Goal: Task Accomplishment & Management: Use online tool/utility

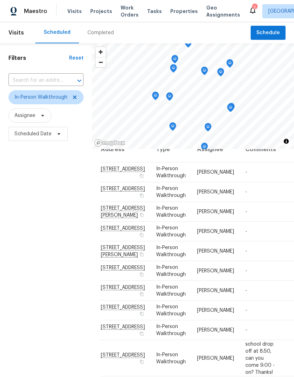
scroll to position [127, 0]
click at [0, 0] on icon at bounding box center [0, 0] width 0 height 0
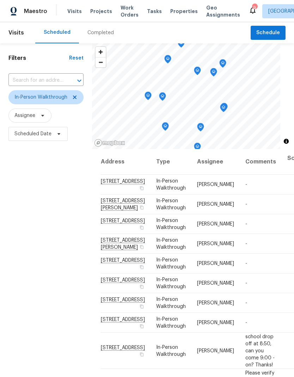
scroll to position [3, 0]
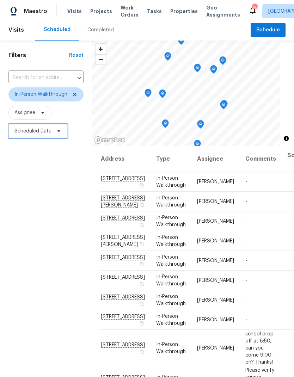
click at [53, 133] on span "Scheduled Date" at bounding box center [37, 131] width 59 height 14
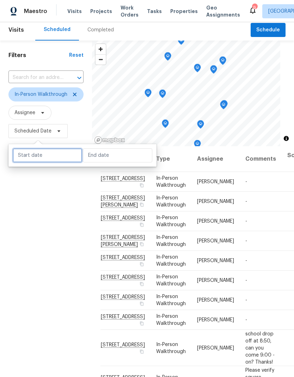
click at [54, 158] on input "text" at bounding box center [47, 155] width 69 height 14
select select "8"
select select "2025"
select select "9"
select select "2025"
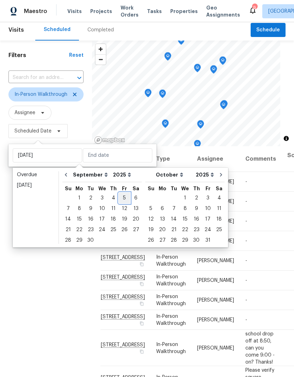
click at [121, 196] on div "5" at bounding box center [124, 198] width 11 height 10
type input "Fri, Sep 05"
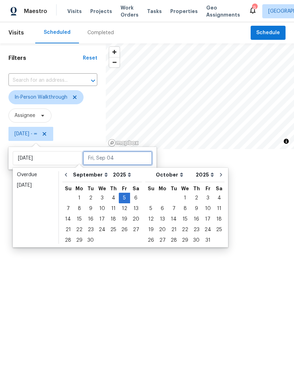
scroll to position [90, 0]
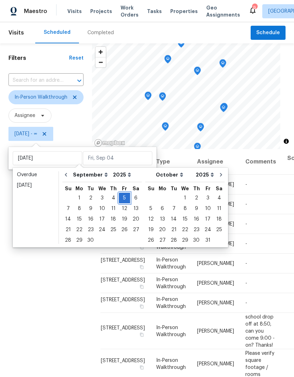
click at [122, 193] on div "5" at bounding box center [124, 198] width 11 height 10
type input "Fri, Sep 05"
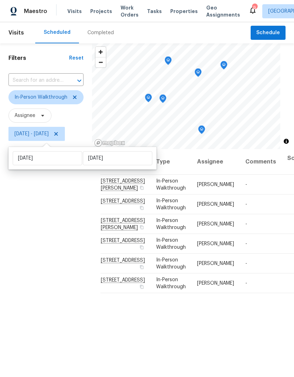
click at [55, 323] on div "Filters Reset ​ In-Person Walkthrough Assignee Fri, Sep 05 - Fri, Sep 05" at bounding box center [46, 246] width 92 height 407
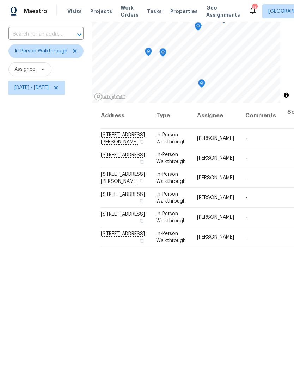
scroll to position [55, 0]
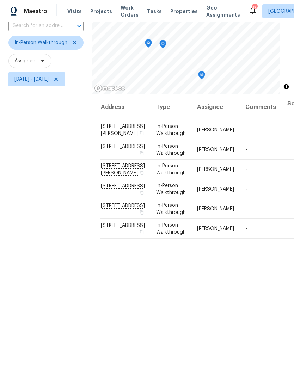
click at [0, 0] on icon at bounding box center [0, 0] width 0 height 0
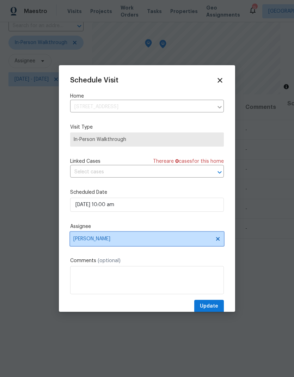
click at [214, 240] on span at bounding box center [217, 239] width 8 height 6
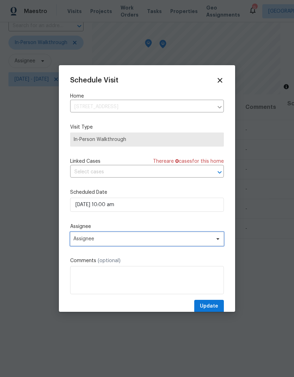
click at [176, 240] on span "Assignee" at bounding box center [142, 239] width 138 height 6
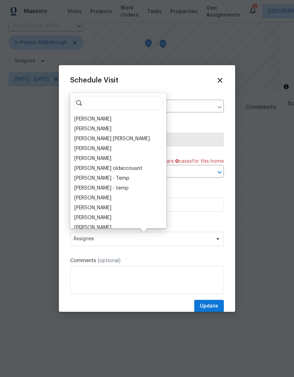
click at [89, 116] on div "[PERSON_NAME]" at bounding box center [92, 119] width 37 height 7
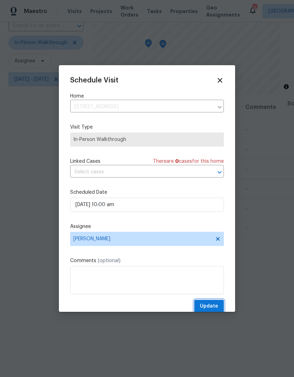
click at [215, 307] on span "Update" at bounding box center [209, 306] width 18 height 9
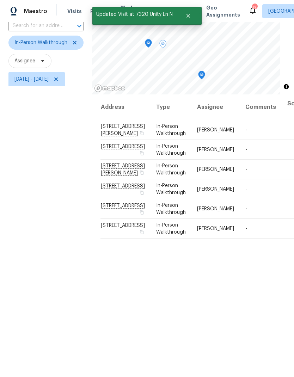
click at [0, 0] on icon at bounding box center [0, 0] width 0 height 0
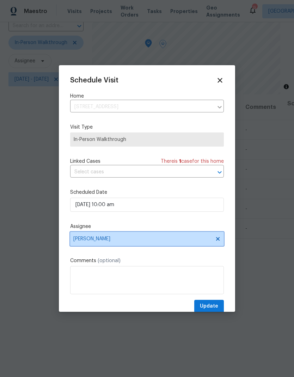
click at [220, 242] on icon at bounding box center [218, 239] width 6 height 6
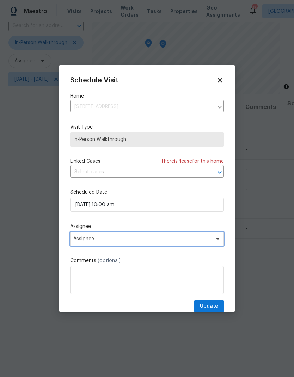
click at [177, 240] on span "Assignee" at bounding box center [142, 239] width 138 height 6
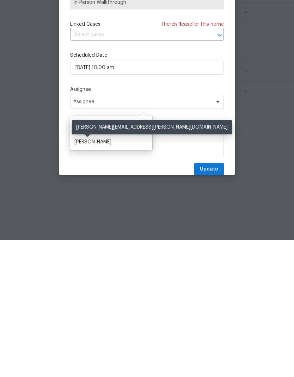
type input "Ken"
click at [96, 276] on div "Ken Nelson" at bounding box center [92, 279] width 37 height 7
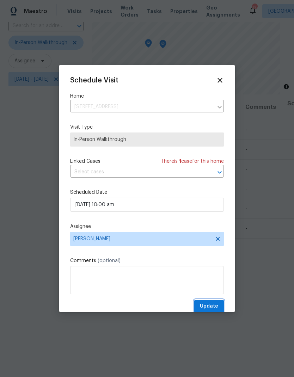
click at [215, 304] on span "Update" at bounding box center [209, 306] width 18 height 9
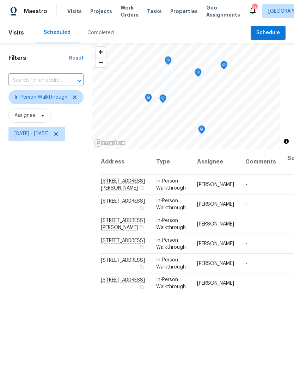
scroll to position [0, 0]
click at [98, 29] on div "Completed" at bounding box center [100, 32] width 26 height 7
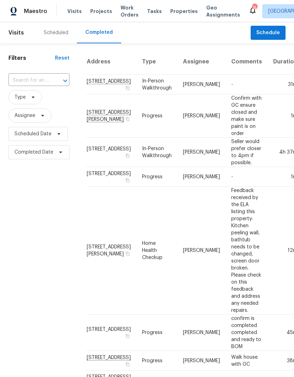
click at [46, 82] on input "text" at bounding box center [28, 80] width 41 height 11
type input "8000"
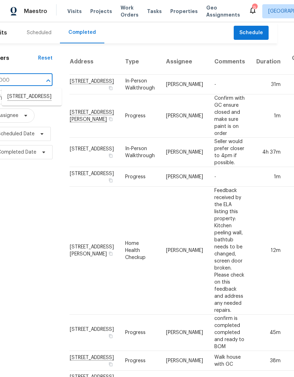
scroll to position [0, 16]
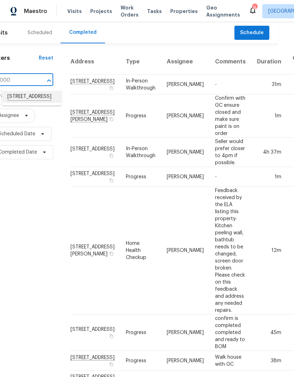
click at [36, 94] on li "[STREET_ADDRESS]" at bounding box center [32, 97] width 60 height 12
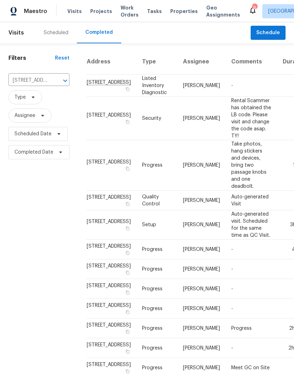
click at [60, 31] on div "Scheduled" at bounding box center [56, 32] width 25 height 7
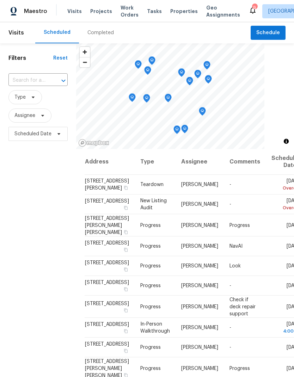
click at [48, 77] on input "text" at bounding box center [27, 80] width 39 height 11
type input "8000"
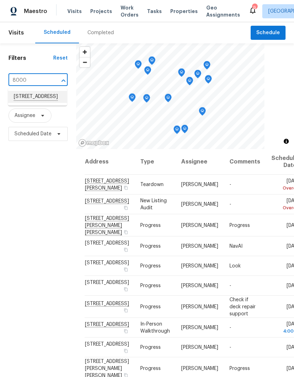
click at [56, 95] on li "[STREET_ADDRESS]" at bounding box center [37, 97] width 59 height 12
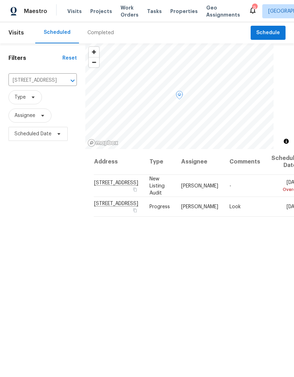
click at [103, 189] on td "[STREET_ADDRESS]" at bounding box center [119, 186] width 50 height 22
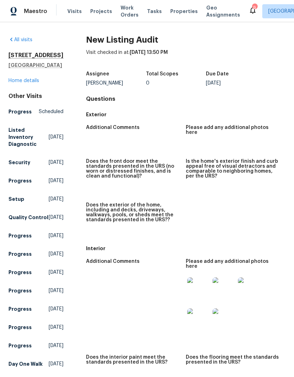
click at [201, 284] on img at bounding box center [198, 288] width 23 height 23
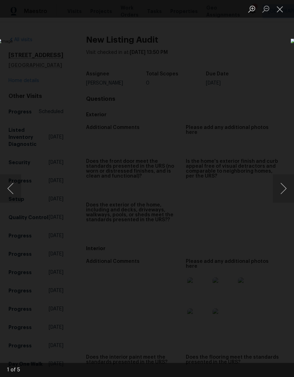
click at [285, 191] on button "Next image" at bounding box center [283, 188] width 21 height 28
click at [284, 189] on button "Next image" at bounding box center [283, 188] width 21 height 28
click at [287, 189] on button "Next image" at bounding box center [283, 188] width 21 height 28
click at [284, 191] on button "Next image" at bounding box center [283, 188] width 21 height 28
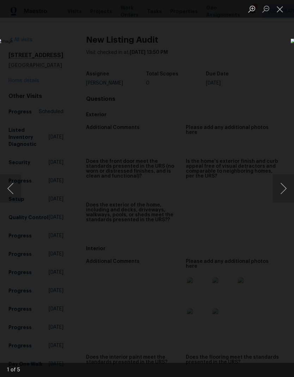
click at [287, 188] on button "Next image" at bounding box center [283, 188] width 21 height 28
click at [288, 193] on button "Next image" at bounding box center [283, 188] width 21 height 28
click at [278, 10] on button "Close lightbox" at bounding box center [280, 9] width 14 height 12
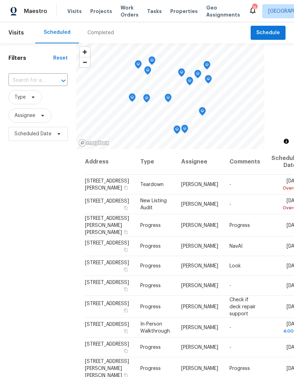
click at [45, 85] on input "text" at bounding box center [27, 80] width 39 height 11
type input "8000"
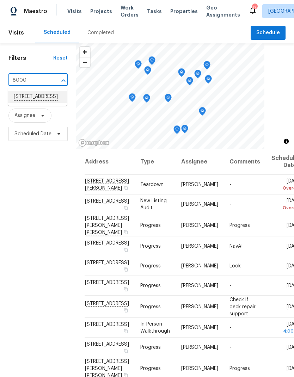
click at [43, 99] on li "8000 Del Dr N, New Hope, MN 55428" at bounding box center [37, 97] width 59 height 12
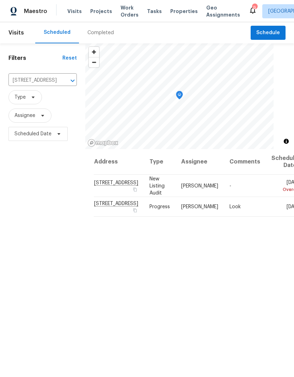
click at [74, 11] on span "Visits" at bounding box center [74, 11] width 14 height 7
click at [61, 79] on button "Clear" at bounding box center [64, 81] width 10 height 10
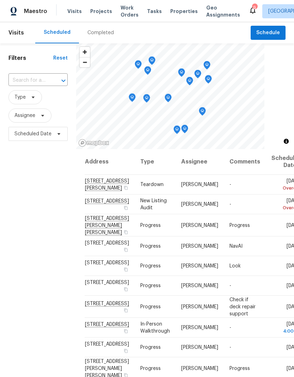
click at [180, 10] on span "Properties" at bounding box center [183, 11] width 27 height 7
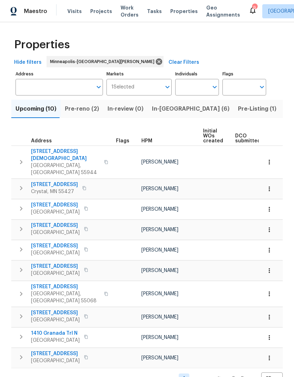
click at [64, 86] on input "Address" at bounding box center [54, 87] width 77 height 17
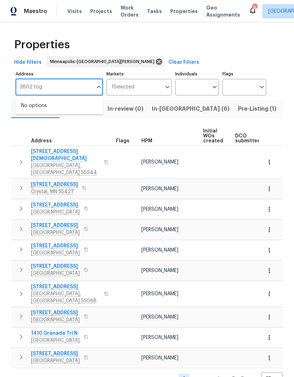
type input "3802 togo"
click at [71, 109] on li "3802 Togo Rd Spring Park MN 55384" at bounding box center [59, 106] width 87 height 12
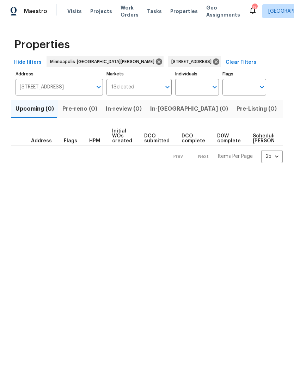
click at [93, 14] on span "Projects" at bounding box center [101, 11] width 22 height 7
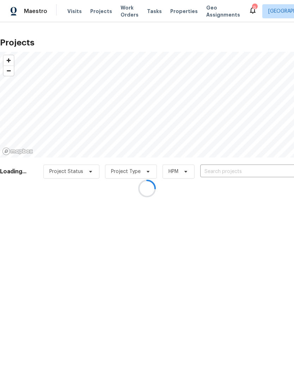
click at [220, 174] on div at bounding box center [147, 188] width 294 height 377
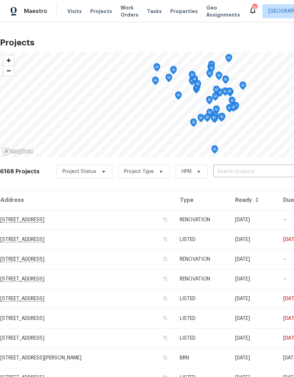
click at [244, 172] on input "text" at bounding box center [253, 171] width 81 height 11
type input "3802"
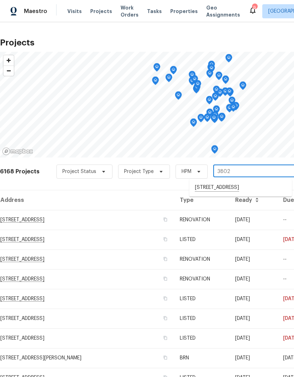
click at [229, 188] on li "[STREET_ADDRESS]" at bounding box center [240, 188] width 103 height 12
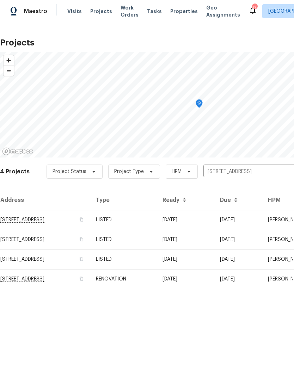
click at [64, 219] on td "[STREET_ADDRESS]" at bounding box center [45, 220] width 90 height 20
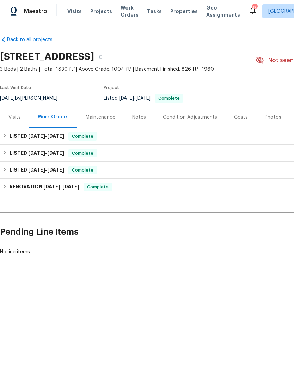
click at [268, 118] on div "Photos" at bounding box center [273, 117] width 17 height 7
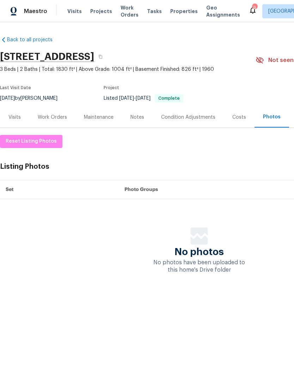
click at [100, 10] on span "Projects" at bounding box center [101, 11] width 22 height 7
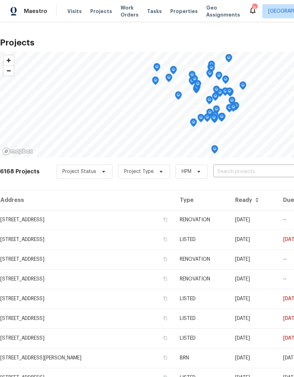
click at [242, 166] on input "text" at bounding box center [253, 171] width 81 height 11
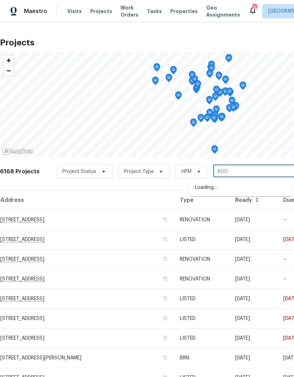
type input "8000"
click at [241, 189] on li "[STREET_ADDRESS]" at bounding box center [240, 188] width 103 height 12
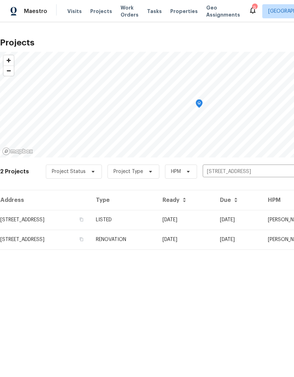
click at [37, 218] on td "[STREET_ADDRESS]" at bounding box center [45, 220] width 90 height 20
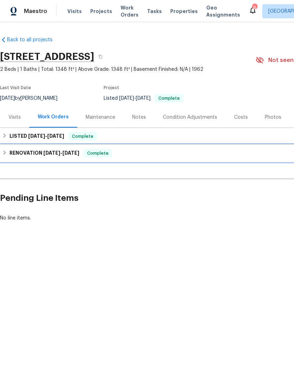
click at [14, 153] on h6 "RENOVATION 7/18/25 - 8/4/25" at bounding box center [45, 153] width 70 height 8
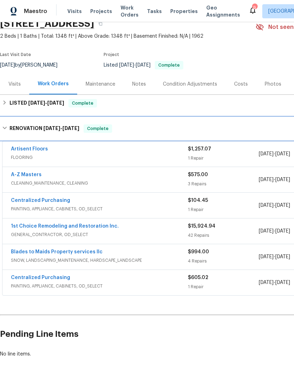
scroll to position [33, 0]
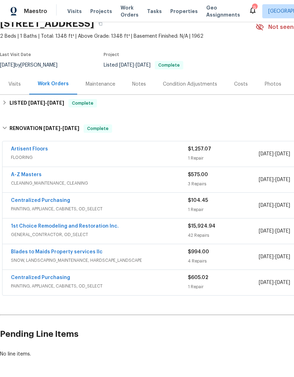
click at [92, 225] on link "1st Choice Remodeling and Restoration Inc." at bounding box center [65, 226] width 108 height 5
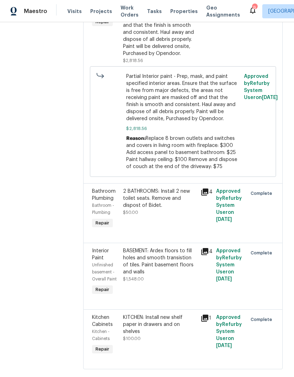
scroll to position [3026, 0]
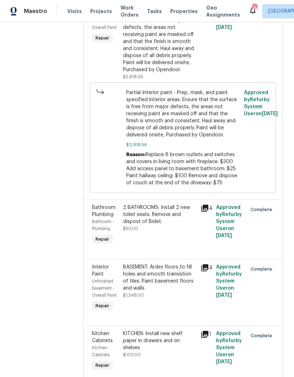
click at [177, 73] on div "Partial Interior paint - Prep, mask, and paint specified interior areas. Ensure…" at bounding box center [159, 35] width 73 height 78
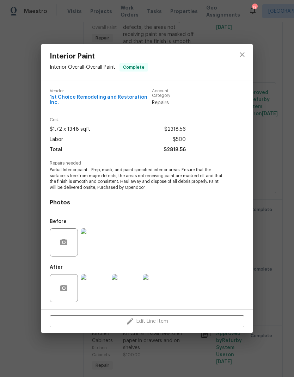
click at [99, 290] on img at bounding box center [95, 288] width 28 height 28
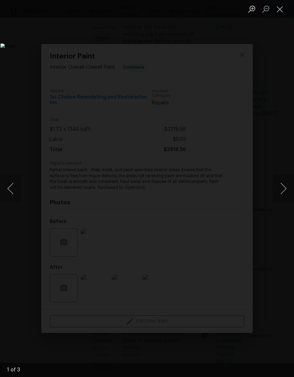
click at [287, 185] on button "Next image" at bounding box center [283, 188] width 21 height 28
click at [285, 182] on button "Next image" at bounding box center [283, 188] width 21 height 28
click at [284, 181] on button "Next image" at bounding box center [283, 188] width 21 height 28
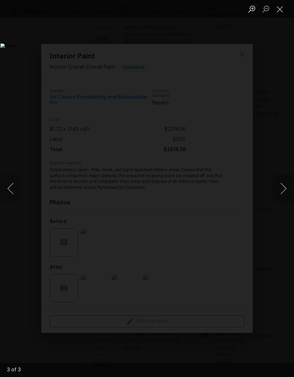
click at [281, 10] on button "Close lightbox" at bounding box center [280, 9] width 14 height 12
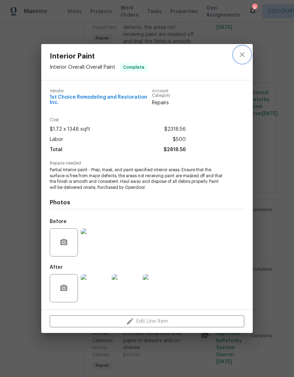
click at [243, 55] on icon "close" at bounding box center [242, 54] width 8 height 8
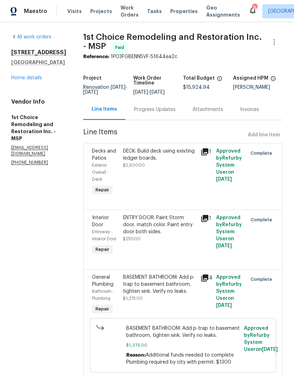
scroll to position [0, 0]
click at [32, 79] on link "Home details" at bounding box center [26, 77] width 31 height 5
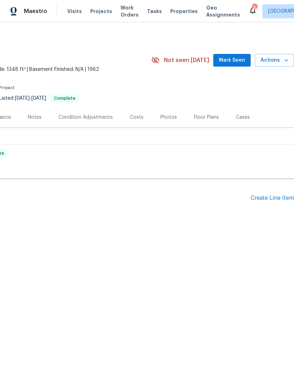
scroll to position [0, 104]
click at [263, 200] on div "Create Line Item" at bounding box center [272, 198] width 43 height 7
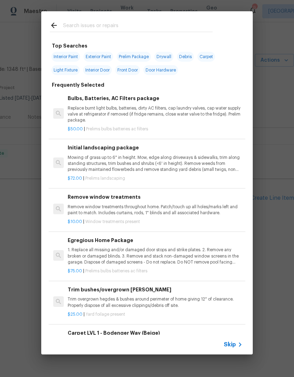
click at [121, 20] on div at bounding box center [131, 25] width 180 height 28
click at [126, 29] on input "text" at bounding box center [137, 26] width 149 height 11
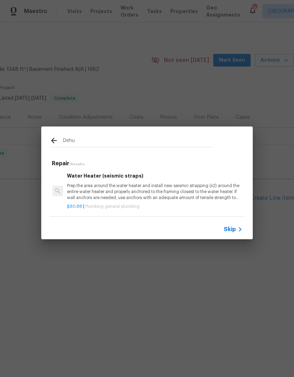
scroll to position [1, 1]
type input "D"
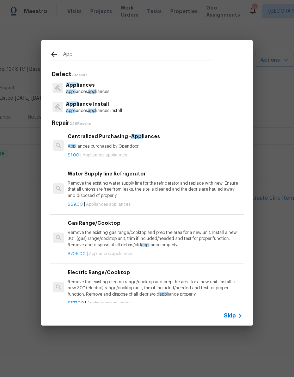
type input "Appl"
click at [140, 87] on div "Appl iances Appl iances appl iances" at bounding box center [147, 88] width 195 height 19
click at [134, 108] on div "Appl iance Install Appl iances appl iances install" at bounding box center [147, 107] width 195 height 19
click at [112, 112] on p "Appl iances appl iances install" at bounding box center [94, 111] width 56 height 6
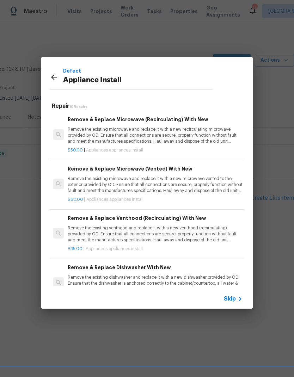
scroll to position [0, 0]
click at [153, 141] on p "Remove the existing microwave and replace it with a new recirculating microwave…" at bounding box center [155, 136] width 175 height 18
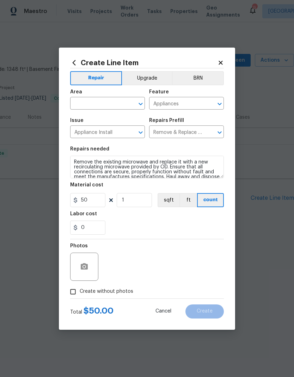
click at [102, 105] on input "text" at bounding box center [97, 104] width 55 height 11
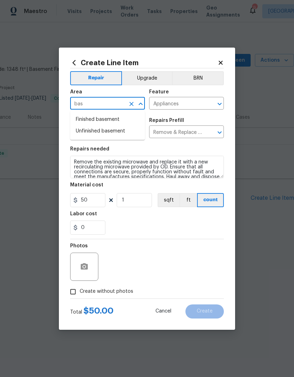
click at [111, 133] on li "Unfinished basement" at bounding box center [107, 131] width 75 height 12
type input "Unfinished basement"
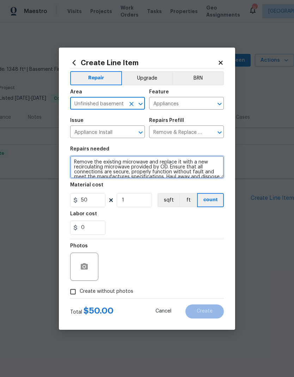
click at [148, 174] on textarea "Remove the existing microwave and replace it with a new recirculating microwave…" at bounding box center [147, 167] width 154 height 23
click at [148, 172] on textarea "Remove the existing microwave and replace it with a new recirculating microwave…" at bounding box center [147, 167] width 154 height 23
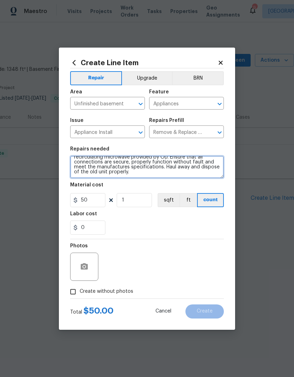
scroll to position [10, 0]
click at [132, 174] on textarea "Remove the existing microwave and replace it with a new recirculating microwave…" at bounding box center [147, 167] width 154 height 23
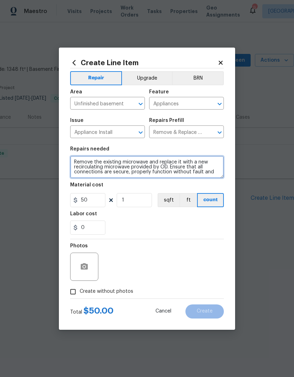
scroll to position [0, 0]
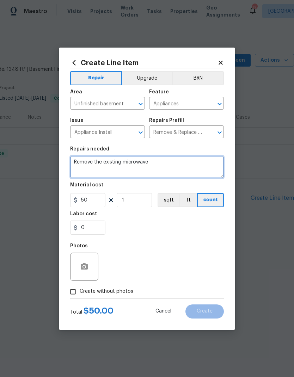
type textarea "Remove the"
type textarea "Basement , provide and install a basement dehumidifier if possible, hook it up …"
click at [176, 224] on div "0" at bounding box center [147, 228] width 154 height 14
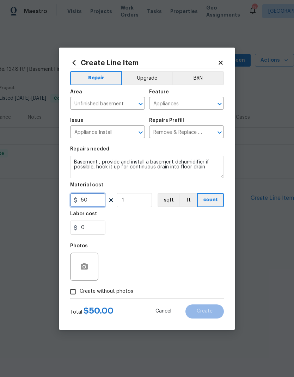
click at [100, 201] on input "50" at bounding box center [87, 200] width 35 height 14
click at [159, 220] on div "Labor cost" at bounding box center [147, 215] width 154 height 9
type input "300"
click at [79, 293] on input "Create without photos" at bounding box center [72, 291] width 13 height 13
checkbox input "true"
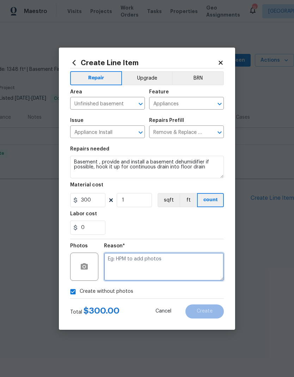
click at [161, 269] on textarea at bounding box center [164, 267] width 120 height 28
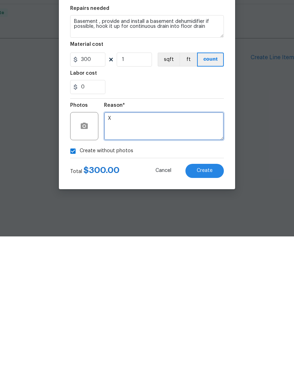
type textarea "X"
click at [212, 309] on span "Create" at bounding box center [205, 311] width 16 height 5
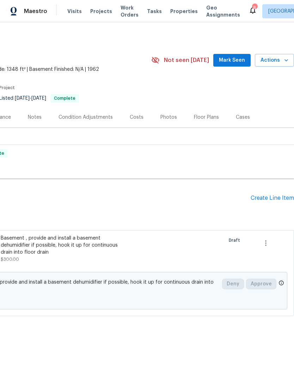
scroll to position [0, 104]
click at [206, 120] on div "Floor Plans" at bounding box center [206, 117] width 25 height 7
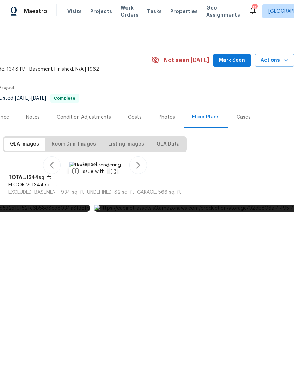
scroll to position [56, 104]
click at [140, 169] on icon "button" at bounding box center [138, 165] width 4 height 7
click at [175, 235] on div at bounding box center [95, 220] width 398 height 30
click at [99, 9] on span "Projects" at bounding box center [101, 11] width 22 height 7
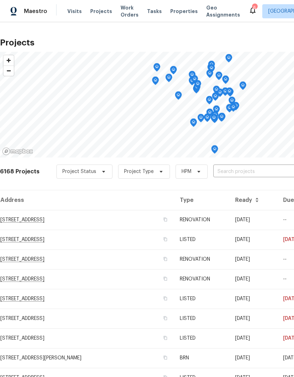
click at [244, 171] on input "text" at bounding box center [253, 171] width 81 height 11
type input "13505"
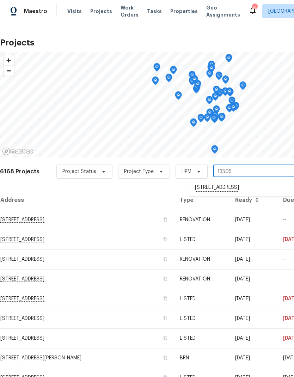
click at [233, 190] on li "[STREET_ADDRESS]" at bounding box center [240, 188] width 103 height 12
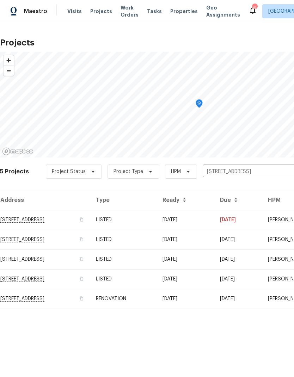
click at [62, 221] on td "[STREET_ADDRESS]" at bounding box center [45, 220] width 90 height 20
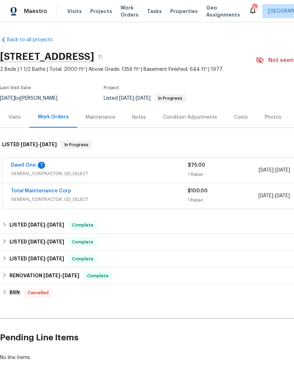
click at [21, 167] on link "Dwell One" at bounding box center [23, 165] width 25 height 5
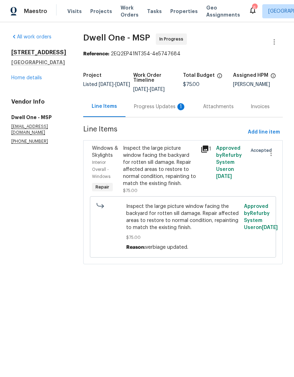
click at [160, 109] on div "Progress Updates 1" at bounding box center [160, 106] width 52 height 7
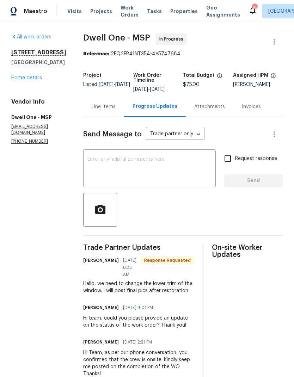
click at [32, 80] on link "Home details" at bounding box center [26, 77] width 31 height 5
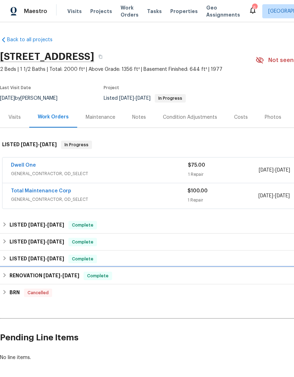
click at [6, 275] on icon at bounding box center [4, 275] width 5 height 5
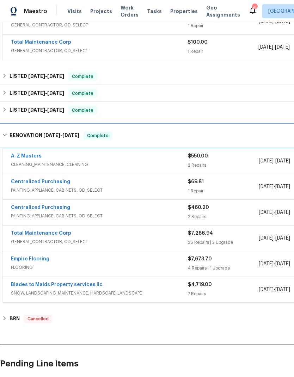
scroll to position [149, 0]
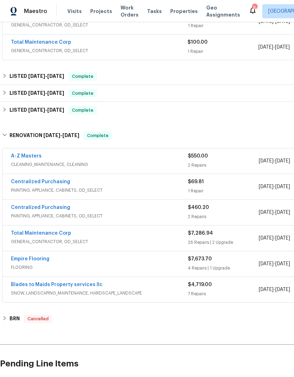
click at [53, 240] on span "GENERAL_CONTRACTOR, OD_SELECT" at bounding box center [99, 241] width 177 height 7
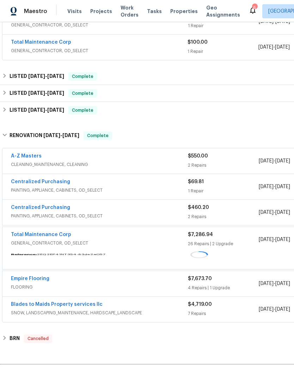
click at [52, 237] on link "Total Maintenance Corp" at bounding box center [41, 234] width 60 height 5
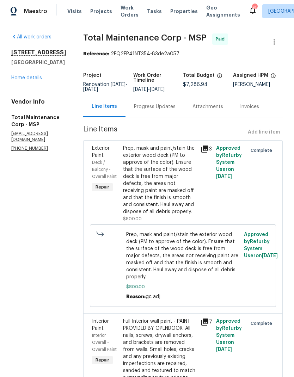
click at [148, 179] on div "Prep, mask and paint/stain the exterior wood deck (PM to approve of the color).…" at bounding box center [159, 180] width 73 height 70
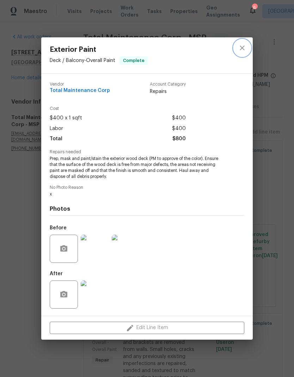
click at [248, 48] on button "close" at bounding box center [242, 47] width 17 height 17
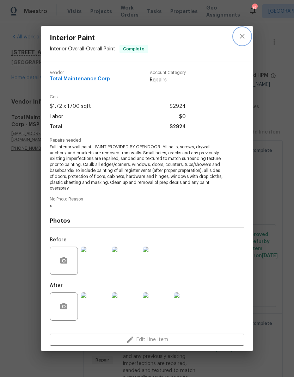
click at [242, 33] on icon "close" at bounding box center [242, 36] width 8 height 8
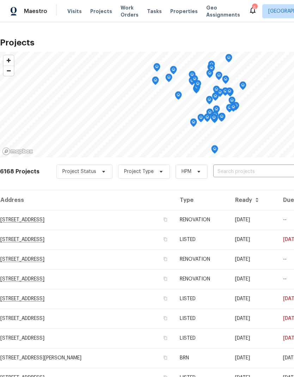
click at [227, 167] on input "text" at bounding box center [253, 171] width 81 height 11
type input "13505"
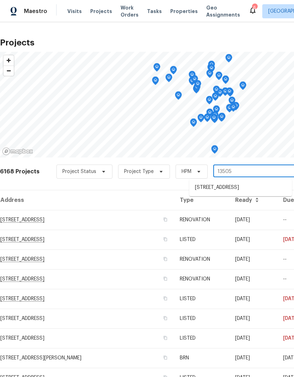
click at [235, 191] on li "13505 63rd Ave N, Maple Grove, MN 55311" at bounding box center [240, 188] width 103 height 12
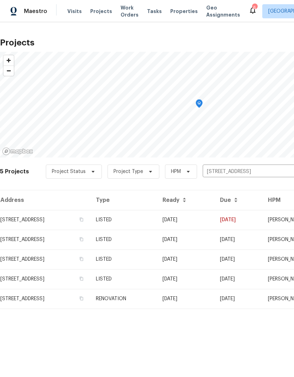
click at [43, 219] on td "13505 63rd Ave N, Maple Grove, MN 55311" at bounding box center [45, 220] width 90 height 20
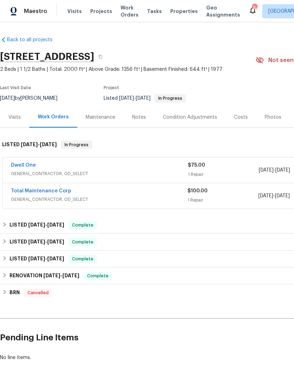
click at [267, 112] on div "Photos" at bounding box center [272, 117] width 33 height 21
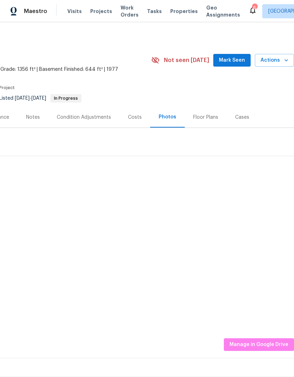
scroll to position [0, 104]
click at [182, 244] on img at bounding box center [174, 239] width 35 height 35
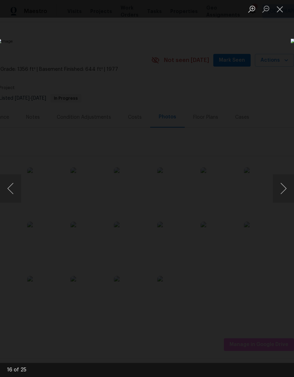
click at [193, 75] on div "Lightbox" at bounding box center [147, 188] width 294 height 377
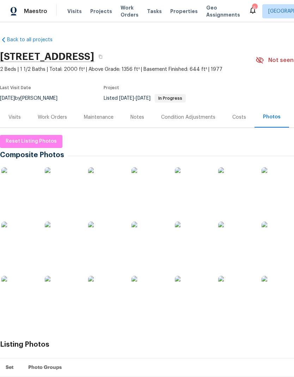
scroll to position [0, 0]
click at [51, 115] on div "Work Orders" at bounding box center [52, 117] width 29 height 7
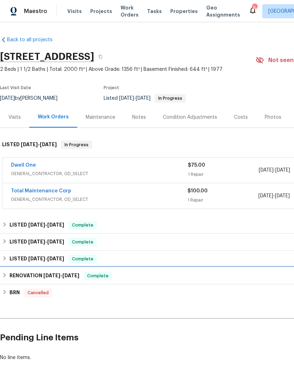
click at [12, 272] on h6 "RENOVATION 6/9/25 - 6/26/25" at bounding box center [45, 276] width 70 height 8
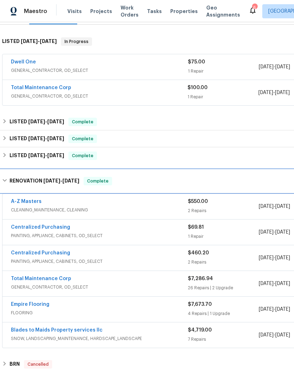
scroll to position [103, 0]
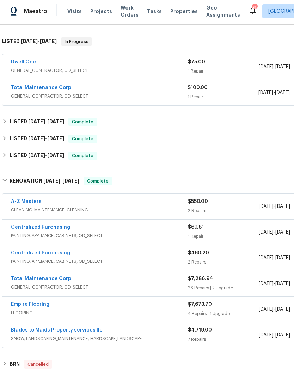
click at [56, 278] on link "Total Maintenance Corp" at bounding box center [41, 278] width 60 height 5
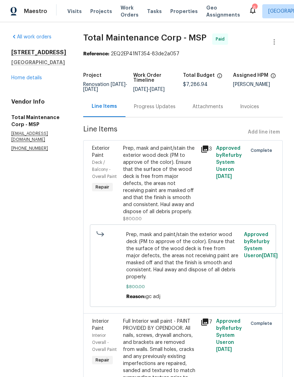
click at [170, 187] on div "Prep, mask and paint/stain the exterior wood deck (PM to approve of the color).…" at bounding box center [159, 180] width 73 height 70
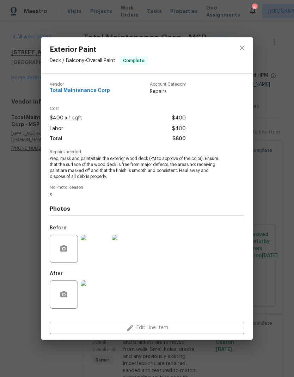
click at [101, 306] on img at bounding box center [95, 295] width 28 height 28
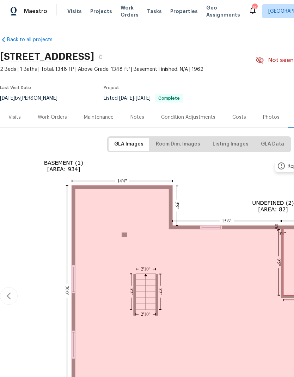
click at [55, 115] on div "Work Orders" at bounding box center [52, 117] width 29 height 7
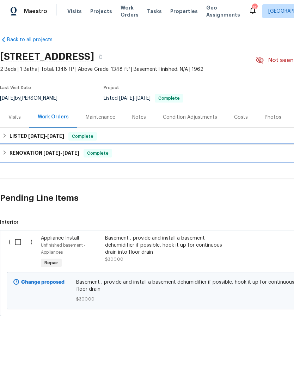
click at [11, 154] on h6 "RENOVATION [DATE] - [DATE]" at bounding box center [45, 153] width 70 height 8
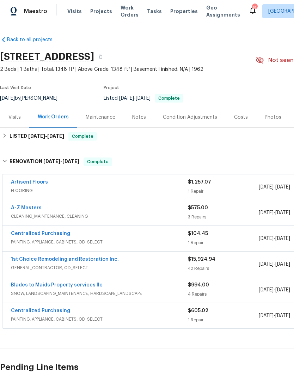
click at [101, 260] on link "1st Choice Remodeling and Restoration Inc." at bounding box center [65, 259] width 108 height 5
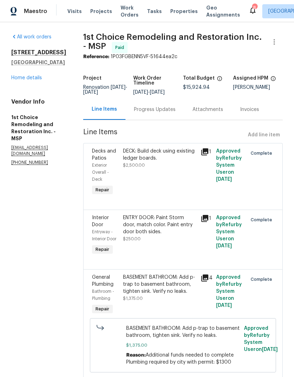
click at [166, 155] on div "DECK: Build deck using existing ledger boards." at bounding box center [159, 155] width 73 height 14
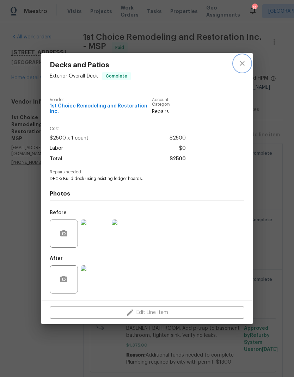
click at [249, 67] on button "close" at bounding box center [242, 63] width 17 height 17
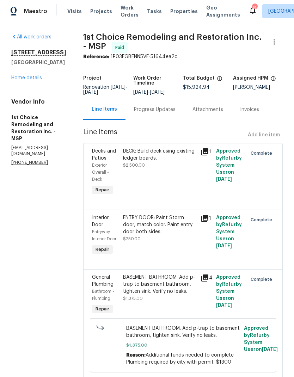
click at [25, 80] on link "Home details" at bounding box center [26, 77] width 31 height 5
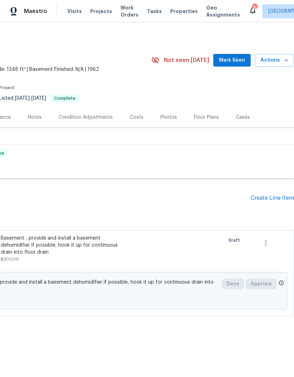
scroll to position [0, 104]
click at [264, 199] on div "Create Line Item" at bounding box center [272, 198] width 43 height 7
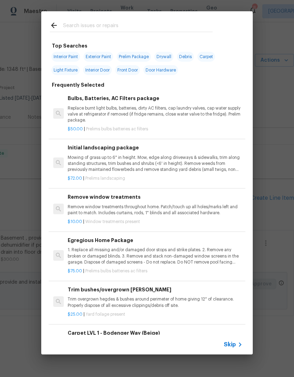
click at [129, 24] on input "text" at bounding box center [137, 26] width 149 height 11
click at [107, 57] on span "Exterior Paint" at bounding box center [99, 57] width 30 height 10
type input "Exterior Paint"
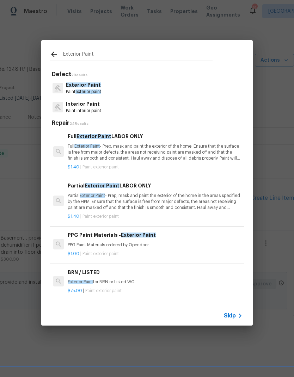
click at [134, 93] on div "Exterior Paint Paint exterior paint" at bounding box center [147, 88] width 195 height 19
click at [101, 85] on p "Exterior Paint" at bounding box center [83, 84] width 35 height 7
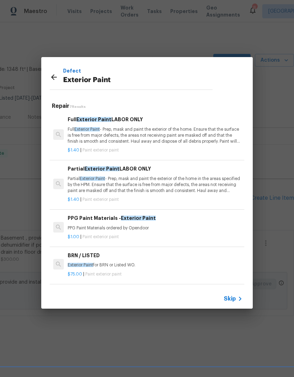
click at [126, 184] on p "Partial Exterior Paint - Prep, mask and paint the exterior of the home in the a…" at bounding box center [155, 185] width 175 height 18
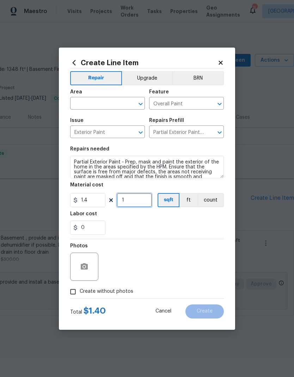
click at [135, 199] on input "1" at bounding box center [134, 200] width 35 height 14
type input "100"
click at [186, 223] on div "0" at bounding box center [147, 228] width 154 height 14
click at [97, 202] on input "1.4" at bounding box center [87, 200] width 35 height 14
click at [145, 203] on input "100" at bounding box center [134, 200] width 35 height 14
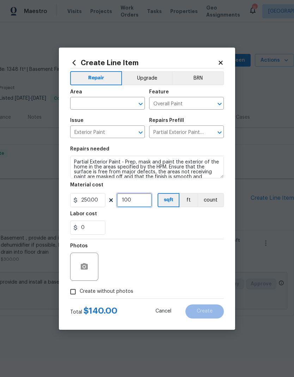
type input "250"
type input "0"
click at [155, 223] on div "0" at bounding box center [147, 228] width 154 height 14
click at [107, 99] on input "text" at bounding box center [97, 104] width 55 height 11
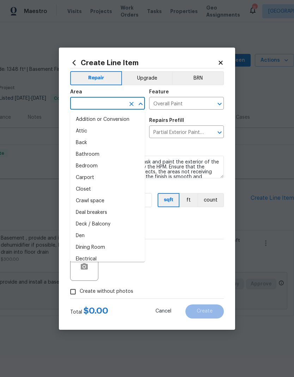
type input "e"
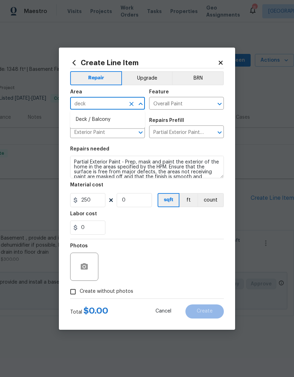
click at [109, 121] on li "Deck / Balcony" at bounding box center [107, 120] width 75 height 12
type input "Deck / Balcony"
click at [180, 143] on section "Repairs needed Partial Exterior Paint - Prep, mask and paint the exterior of th…" at bounding box center [147, 190] width 154 height 97
click at [72, 287] on input "Create without photos" at bounding box center [72, 291] width 13 height 13
checkbox input "true"
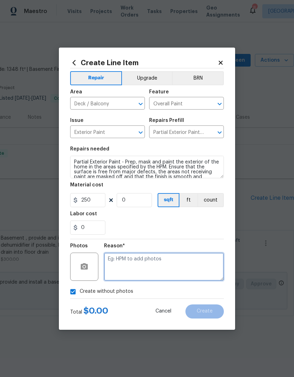
click at [156, 264] on textarea at bounding box center [164, 267] width 120 height 28
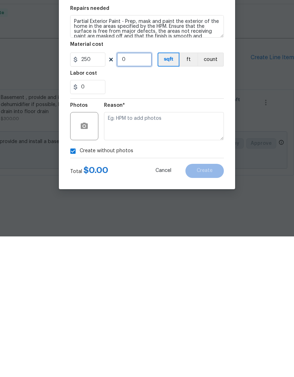
click at [140, 193] on input "0" at bounding box center [134, 200] width 35 height 14
type input "1"
click at [173, 253] on textarea at bounding box center [164, 267] width 120 height 28
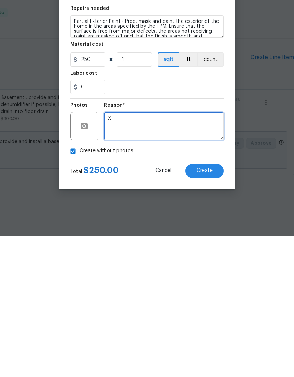
type textarea "X"
click at [214, 305] on button "Create" at bounding box center [204, 312] width 38 height 14
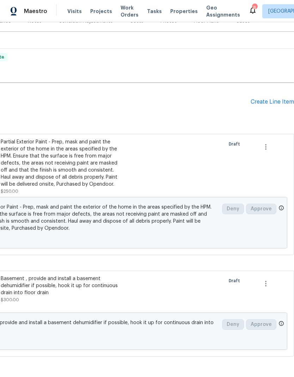
scroll to position [96, 104]
click at [265, 99] on div "Create Line Item" at bounding box center [272, 102] width 43 height 7
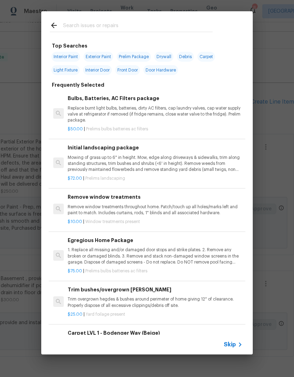
click at [111, 24] on input "text" at bounding box center [137, 26] width 149 height 11
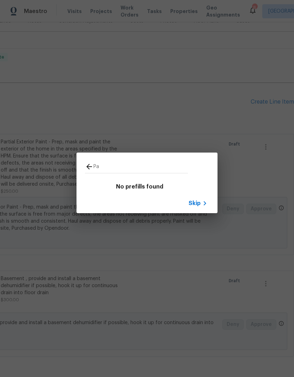
type input "P"
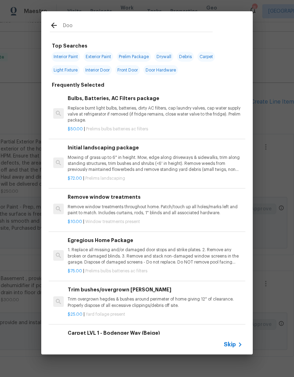
type input "Door"
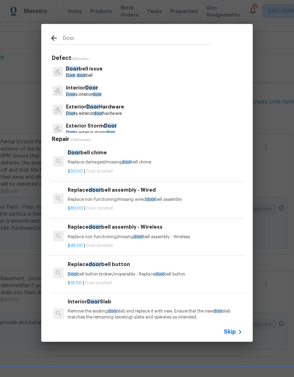
click at [124, 106] on p "Exterior Door Hardware" at bounding box center [95, 106] width 58 height 7
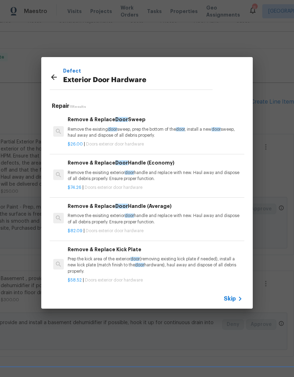
click at [127, 110] on h5 "Repair 11 Results" at bounding box center [148, 106] width 192 height 7
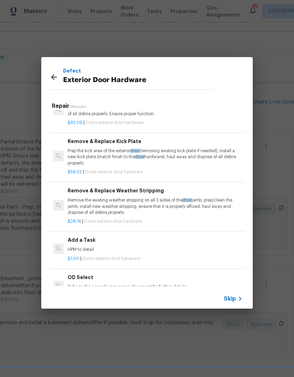
scroll to position [110, 0]
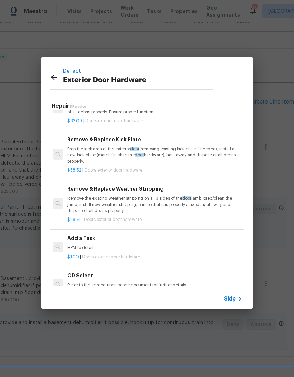
click at [137, 254] on p "$1.00 | Doors exterior door hardware" at bounding box center [154, 257] width 175 height 6
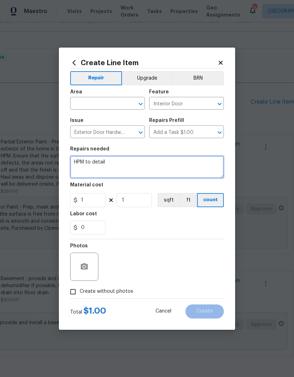
click at [122, 163] on textarea "HPM to detail" at bounding box center [147, 167] width 154 height 23
type textarea "H"
type textarea "Deck sliding patio door does not operate correctly investigate adjust and repai…"
click at [159, 220] on div "Labor cost" at bounding box center [147, 215] width 154 height 9
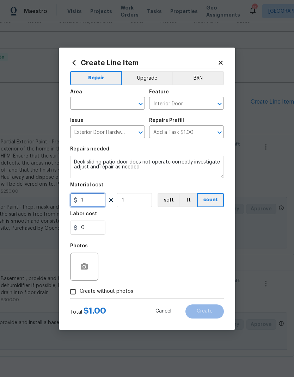
click at [97, 197] on input "1" at bounding box center [87, 200] width 35 height 14
click at [93, 200] on input "1" at bounding box center [87, 200] width 35 height 14
click at [158, 221] on div "Labor cost" at bounding box center [147, 215] width 154 height 9
type input "25"
click at [114, 104] on input "text" at bounding box center [97, 104] width 55 height 11
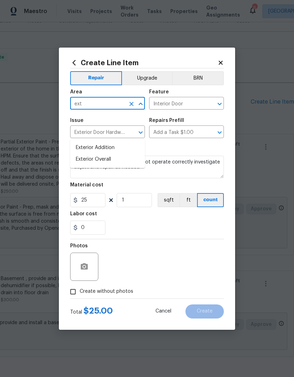
click at [108, 154] on li "Exterior Overall" at bounding box center [107, 160] width 75 height 12
type input "Exterior Overall"
click at [169, 224] on div "0" at bounding box center [147, 228] width 154 height 14
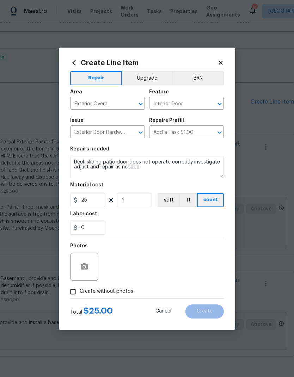
click at [79, 297] on input "Create without photos" at bounding box center [72, 291] width 13 height 13
checkbox input "true"
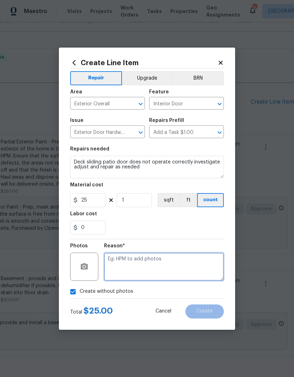
click at [148, 266] on textarea at bounding box center [164, 267] width 120 height 28
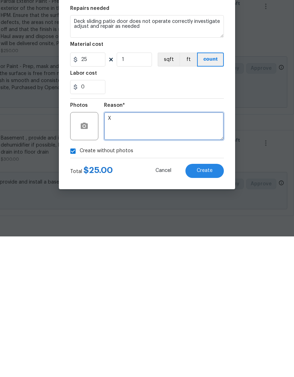
type textarea "X"
click at [211, 305] on button "Create" at bounding box center [204, 312] width 38 height 14
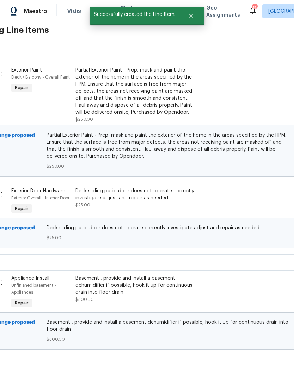
scroll to position [168, 29]
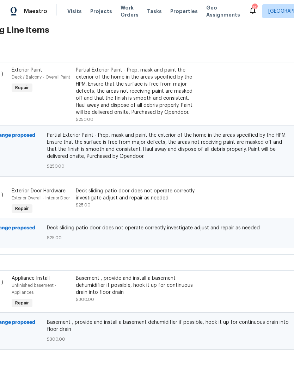
click at [159, 372] on div "Back to all projects [STREET_ADDRESS] 2 Beds | 1 Baths | Total: 1348 ft² | Abov…" at bounding box center [147, 199] width 294 height 355
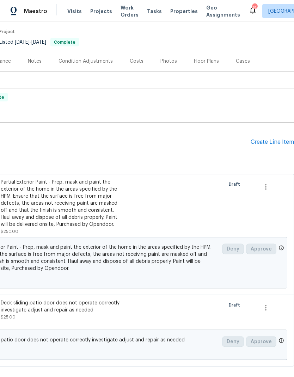
scroll to position [56, 104]
click at [266, 139] on div "Create Line Item" at bounding box center [272, 142] width 43 height 7
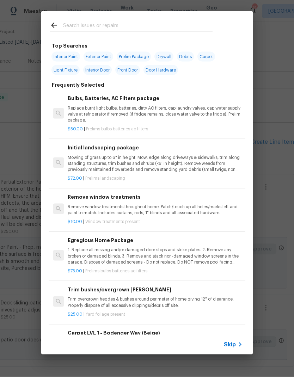
scroll to position [28, 0]
click at [124, 15] on div at bounding box center [131, 25] width 180 height 28
click at [124, 23] on input "text" at bounding box center [137, 26] width 149 height 11
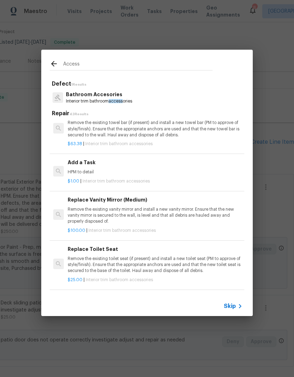
scroll to position [210, 0]
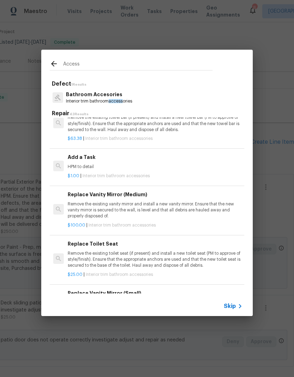
click at [112, 64] on input "Access" at bounding box center [137, 65] width 149 height 11
type input "Access pan"
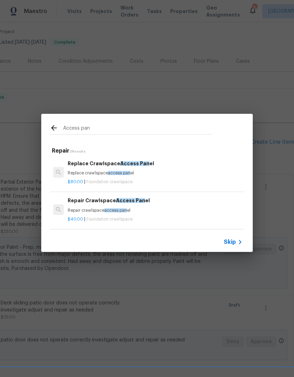
click at [129, 169] on div "Replace Crawlspace Access Pan el Replace crawlspace access pan el" at bounding box center [155, 168] width 175 height 17
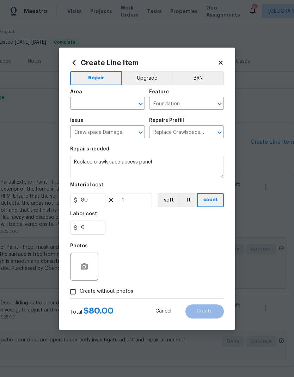
click at [102, 101] on input "text" at bounding box center [97, 104] width 55 height 11
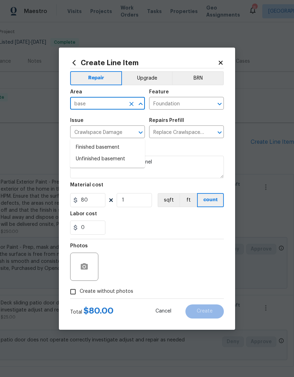
click at [114, 153] on li "Unfinished basement" at bounding box center [107, 159] width 75 height 12
type input "Unfinished basement"
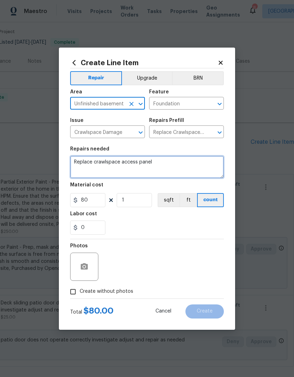
click at [163, 160] on textarea "Replace crawlspace access panel" at bounding box center [147, 167] width 154 height 23
type textarea "Replace"
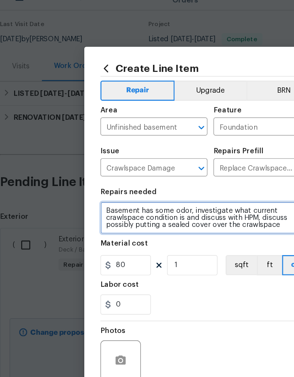
click at [177, 156] on textarea "Basement has some odor, investigate what current crawlspace condition is and di…" at bounding box center [147, 167] width 154 height 23
click at [159, 158] on textarea "Basement has some odor, investigate what current crawlspace condition is and di…" at bounding box center [147, 167] width 154 height 23
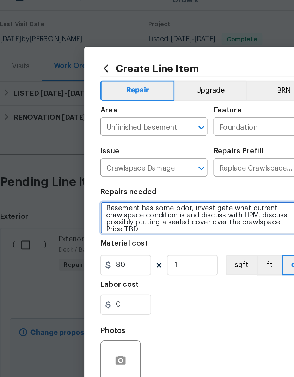
scroll to position [2, 0]
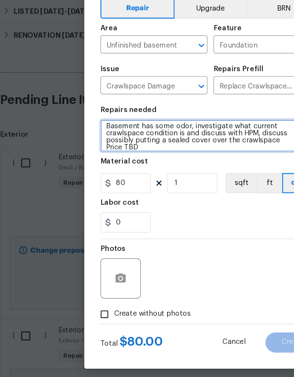
type textarea "Basement has some odor, investigate what current crawlspace condition is and di…"
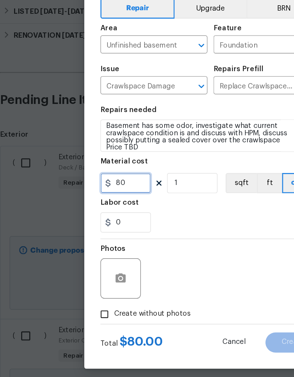
click at [91, 193] on input "80" at bounding box center [87, 200] width 35 height 14
type input "1"
click at [145, 221] on div "0" at bounding box center [147, 228] width 154 height 14
click at [166, 221] on div "0" at bounding box center [147, 228] width 154 height 14
click at [79, 285] on input "Create without photos" at bounding box center [72, 291] width 13 height 13
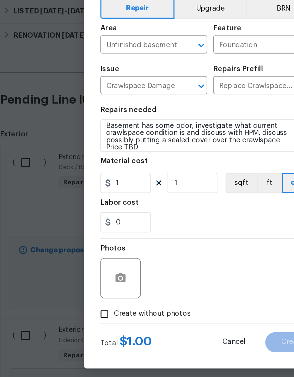
checkbox input "true"
click at [140, 253] on textarea at bounding box center [164, 267] width 120 height 28
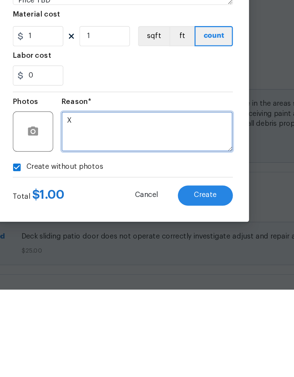
type textarea "X"
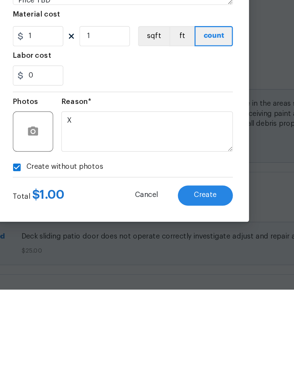
click at [197, 309] on span "Create" at bounding box center [205, 311] width 16 height 5
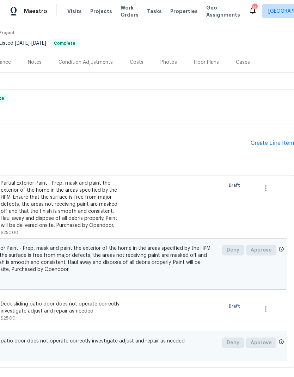
scroll to position [55, 104]
click at [268, 140] on div "Create Line Item" at bounding box center [272, 143] width 43 height 7
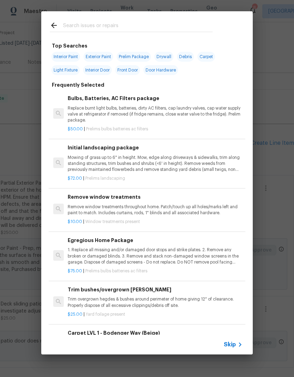
click at [117, 27] on input "text" at bounding box center [137, 26] width 149 height 11
type input "Walkway"
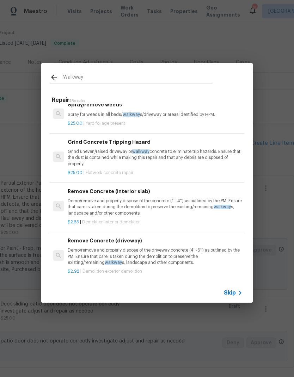
scroll to position [52, 0]
click at [128, 156] on p "Grind uneven/raised driveway or walkway concrete to eliminate trip hazards. Ens…" at bounding box center [155, 158] width 175 height 18
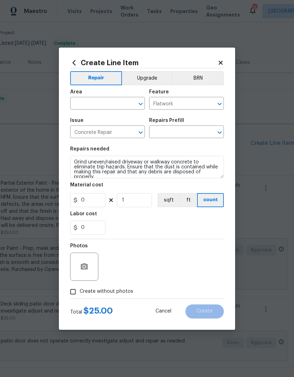
type input "Grind Concrete Tripping Hazard $25.00"
type input "25"
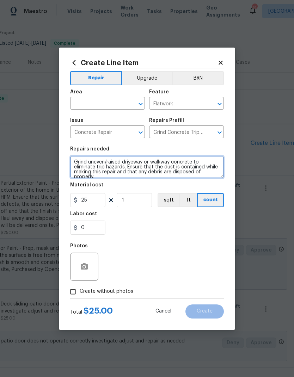
click at [201, 176] on textarea "Grind uneven/raised driveway or walkway concrete to eliminate trip hazards. Ens…" at bounding box center [147, 167] width 154 height 23
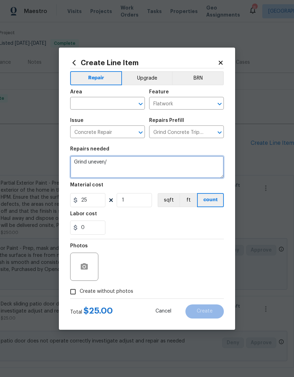
type textarea "Grind"
type textarea "Add small amount of mortar/concrete to gap at base of front walkway step"
click at [152, 223] on div "0" at bounding box center [147, 228] width 154 height 14
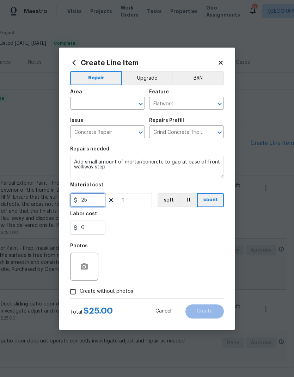
click at [90, 201] on input "25" at bounding box center [87, 200] width 35 height 14
type input "50"
click at [174, 221] on div "Labor cost" at bounding box center [147, 215] width 154 height 9
click at [104, 104] on input "text" at bounding box center [97, 104] width 55 height 11
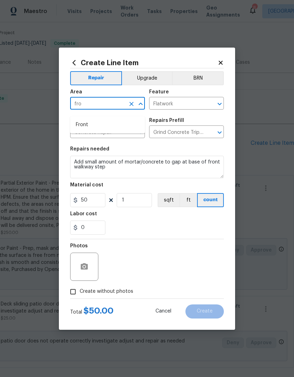
click at [99, 121] on li "Front" at bounding box center [107, 125] width 75 height 12
type input "Front"
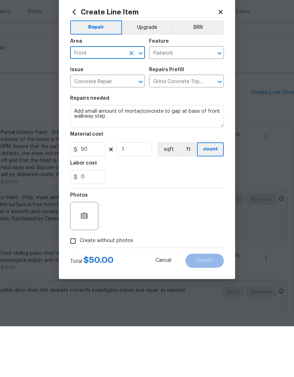
click at [74, 285] on input "Create without photos" at bounding box center [72, 291] width 13 height 13
checkbox input "true"
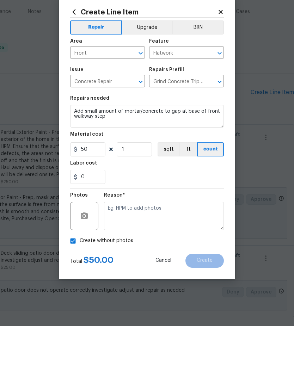
scroll to position [0, 0]
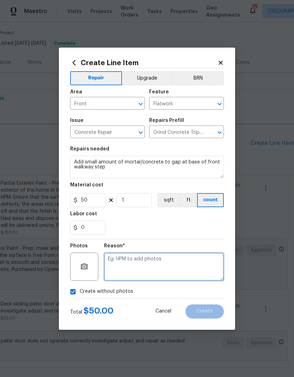
click at [153, 281] on textarea at bounding box center [164, 267] width 120 height 28
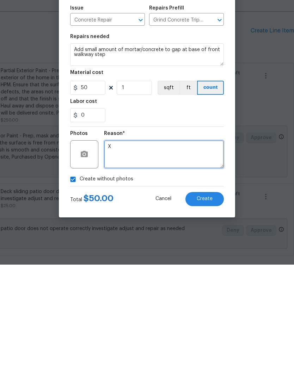
type textarea "X"
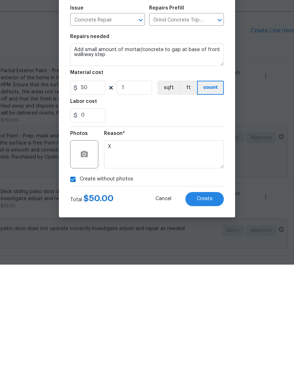
click at [205, 305] on button "Create" at bounding box center [204, 312] width 38 height 14
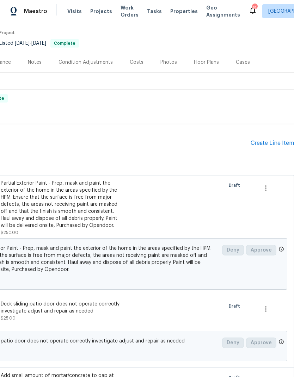
click at [272, 140] on div "Create Line Item" at bounding box center [272, 143] width 43 height 7
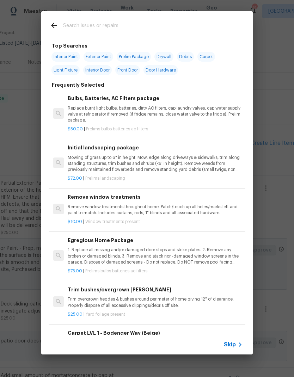
click at [121, 23] on input "text" at bounding box center [137, 26] width 149 height 11
type input "Mulch"
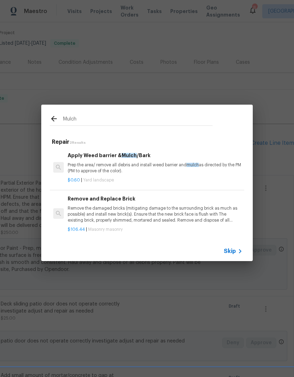
click at [140, 171] on p "Prep the area/ remove all debris and install weed barrier and mulch as directed…" at bounding box center [155, 168] width 175 height 12
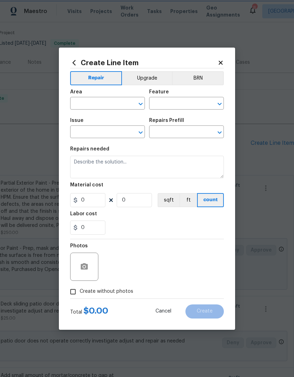
type input "Landscaping"
type input "Apply Weed barrier & Mulch/Bark $0.60"
type textarea "Prep the area/ remove all debris and install weed barrier and mulch as directed…"
type input "0.6"
type input "1"
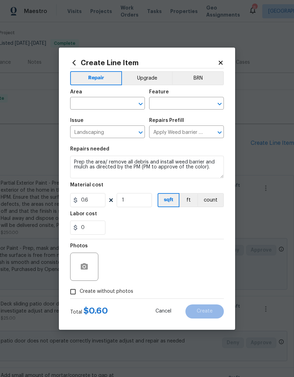
click at [107, 103] on input "text" at bounding box center [97, 104] width 55 height 11
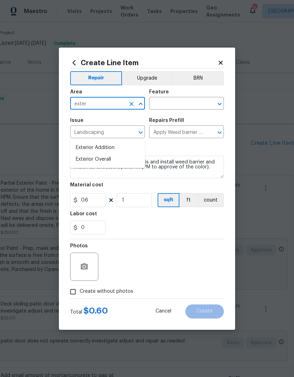
click at [111, 154] on li "Exterior Overall" at bounding box center [107, 160] width 75 height 12
type input "Exterior Overall"
click at [186, 104] on input "text" at bounding box center [176, 104] width 55 height 11
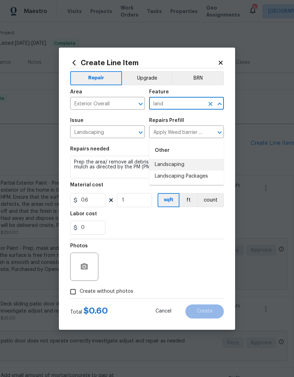
click at [184, 159] on li "Landscaping" at bounding box center [186, 165] width 75 height 12
type input "Landscaping"
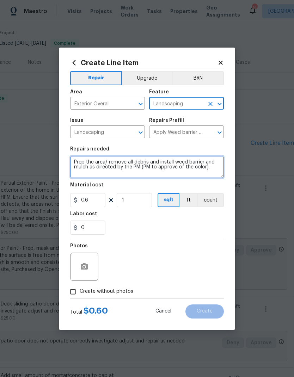
click at [75, 161] on textarea "Prep the area/ remove all debris and install weed barrier and mulch as directed…" at bounding box center [147, 167] width 154 height 23
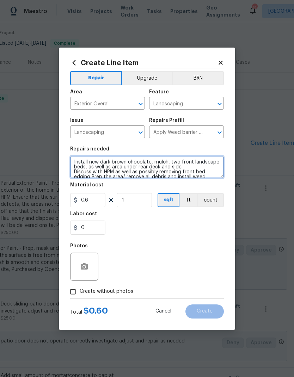
scroll to position [2, 0]
click at [145, 175] on textarea "Install new dark brown chocolate, mulch, two front landscape beds, as well as a…" at bounding box center [147, 167] width 154 height 23
click at [165, 173] on textarea "Install new dark brown chocolate, mulch, two front landscape beds, as well as a…" at bounding box center [147, 167] width 154 height 23
click at [186, 162] on textarea "Install new dark brown chocolate, mulch, two front landscape beds, as well as a…" at bounding box center [147, 167] width 154 height 23
click at [162, 172] on textarea "Install new dark brown chocolate, mulch, two front landscape beds, as well as a…" at bounding box center [147, 167] width 154 height 23
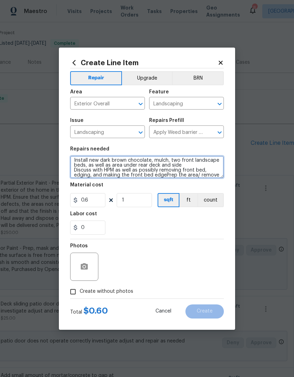
click at [194, 172] on textarea "Install new dark brown chocolate, mulch, two front landscape beds, as well as a…" at bounding box center [147, 167] width 154 height 23
click at [152, 174] on textarea "Install new dark brown chocolate, mulch, two front landscape beds, as well as a…" at bounding box center [147, 167] width 154 height 23
click at [181, 175] on textarea "Install new dark brown chocolate, mulch, two front landscape beds, as well as a…" at bounding box center [147, 167] width 154 height 23
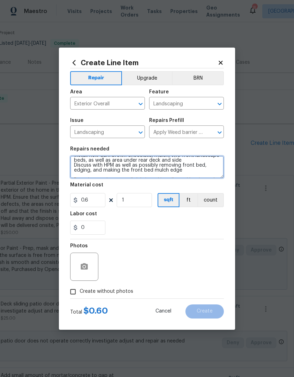
scroll to position [12, 0]
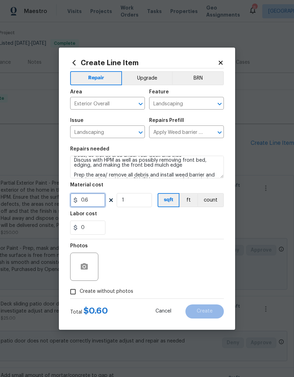
click at [97, 197] on input "0.6" at bounding box center [87, 200] width 35 height 14
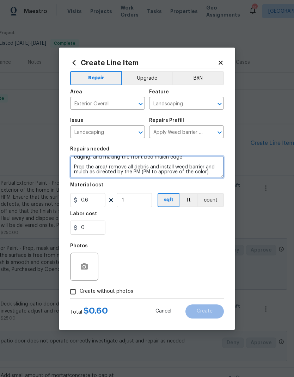
click at [213, 175] on textarea "Install new dark brown chocolate, mulch, two front landscape beds, as well as a…" at bounding box center [147, 167] width 154 height 23
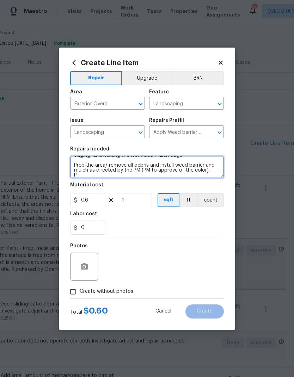
scroll to position [21, 0]
type textarea "Install new dark brown chocolate, mulch, two front landscape beds, as well as a…"
click at [165, 219] on div "Labor cost" at bounding box center [147, 215] width 154 height 9
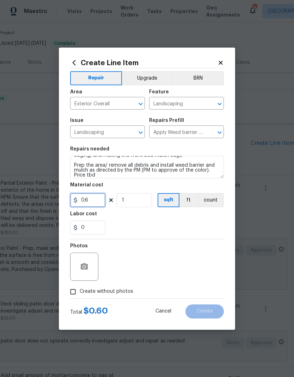
click at [101, 202] on input "0.6" at bounding box center [87, 200] width 35 height 14
type input "1"
click at [154, 221] on div "Labor cost" at bounding box center [147, 215] width 154 height 9
click at [79, 291] on input "Create without photos" at bounding box center [72, 291] width 13 height 13
checkbox input "true"
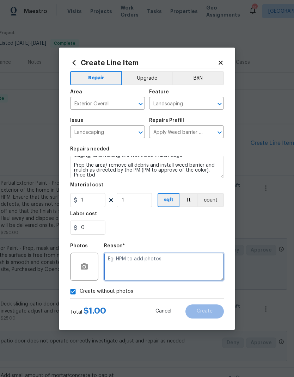
click at [157, 269] on textarea at bounding box center [164, 267] width 120 height 28
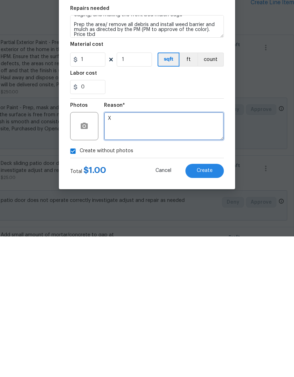
type textarea "X"
click at [149, 299] on div "Total $ 1.00 Cancel Create" at bounding box center [147, 309] width 154 height 20
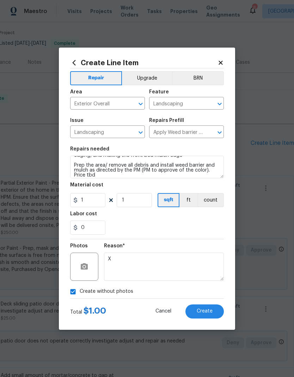
click at [207, 315] on button "Create" at bounding box center [204, 312] width 38 height 14
